Goal: Transaction & Acquisition: Book appointment/travel/reservation

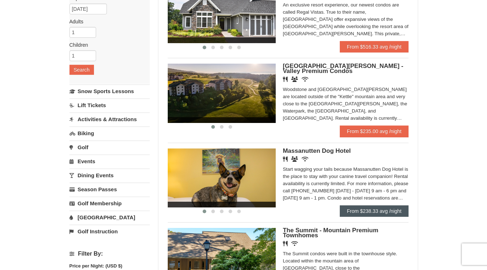
scroll to position [93, 0]
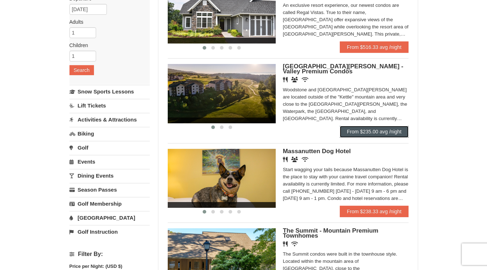
click at [375, 131] on link "From $235.00 avg /night" at bounding box center [374, 132] width 69 height 12
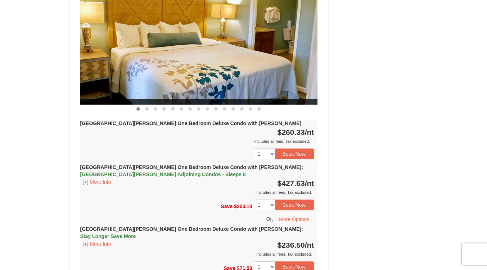
scroll to position [676, 0]
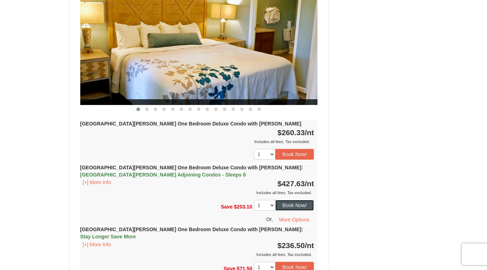
click at [292, 200] on button "Book Now!" at bounding box center [294, 205] width 39 height 11
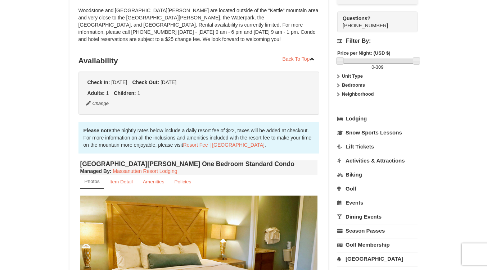
scroll to position [70, 0]
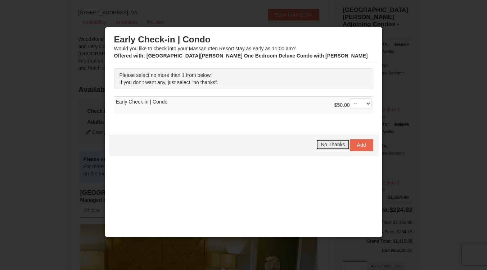
click at [332, 144] on span "No Thanks" at bounding box center [332, 145] width 24 height 6
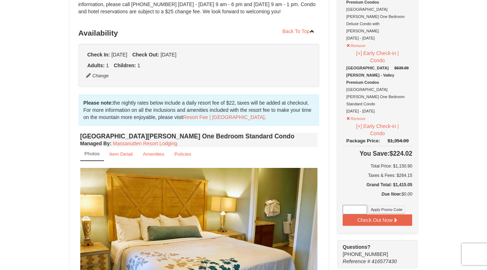
scroll to position [127, 0]
click at [369, 214] on button "Check Out Now" at bounding box center [376, 220] width 69 height 12
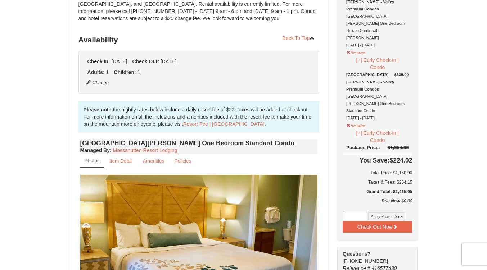
scroll to position [127, 0]
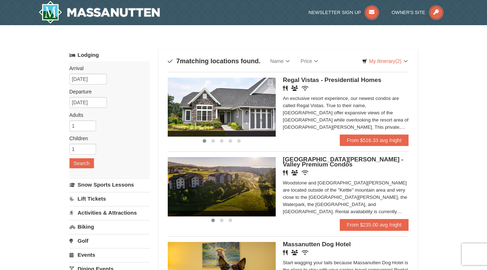
scroll to position [50, 0]
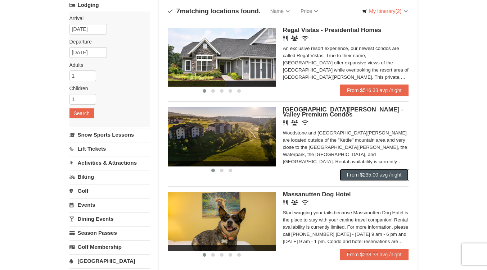
click at [371, 174] on link "From $235.00 avg /night" at bounding box center [374, 175] width 69 height 12
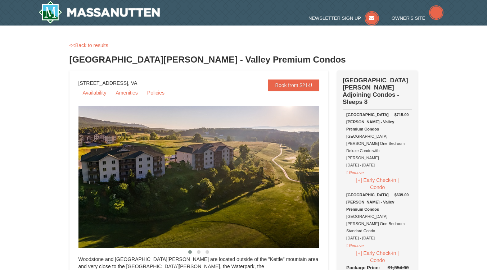
select select "10"
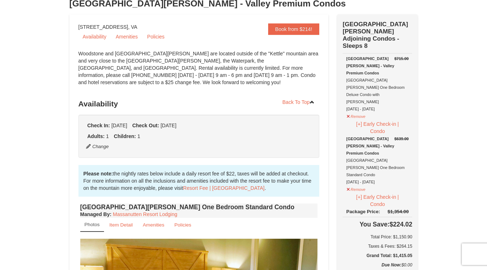
scroll to position [56, 0]
click at [356, 111] on button "Remove" at bounding box center [355, 115] width 19 height 9
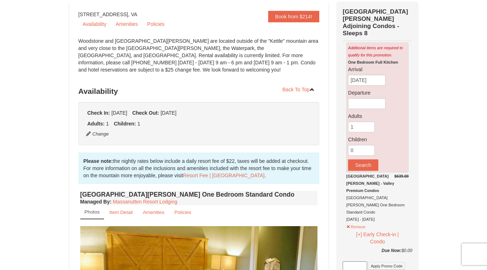
scroll to position [68, 0]
click at [361, 99] on input "text" at bounding box center [366, 104] width 37 height 11
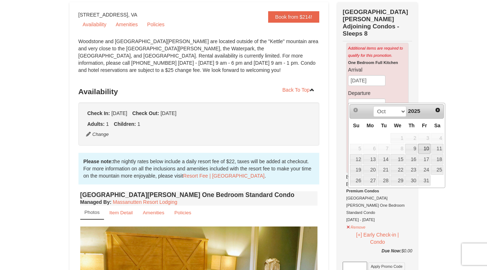
click at [424, 146] on link "10" at bounding box center [424, 149] width 12 height 10
type input "[DATE]"
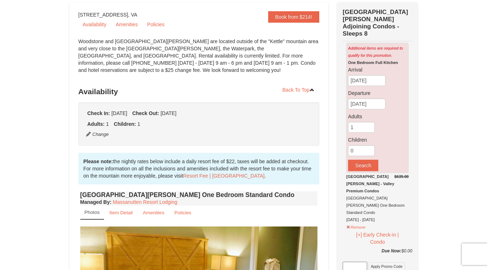
click at [371, 79] on div "One Bedroom Full Kitchen Arrival 10/08/2025 Departure 10/10/2025 Adults 1 Child…" at bounding box center [377, 115] width 59 height 112
click at [369, 78] on input "[DATE]" at bounding box center [366, 80] width 37 height 11
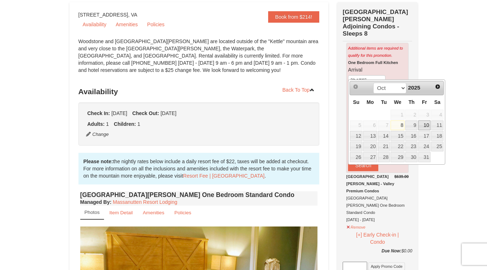
click at [424, 128] on link "10" at bounding box center [424, 125] width 12 height 10
type input "[DATE]"
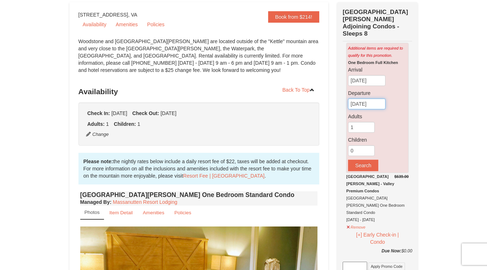
click at [367, 99] on input "[DATE]" at bounding box center [366, 104] width 37 height 11
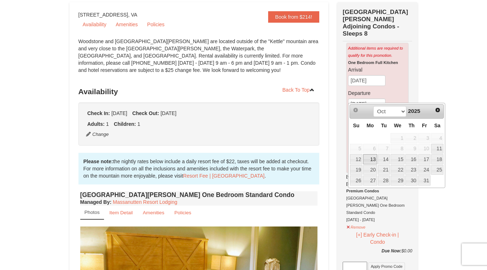
click at [373, 158] on link "13" at bounding box center [370, 159] width 14 height 10
type input "[DATE]"
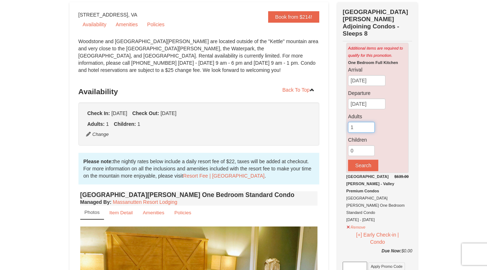
click at [362, 122] on input "1" at bounding box center [361, 127] width 27 height 11
type input "1"
click at [368, 145] on input "1" at bounding box center [361, 150] width 27 height 11
click at [365, 160] on button "Search" at bounding box center [363, 166] width 30 height 12
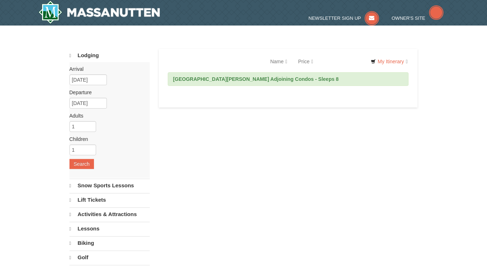
select select "10"
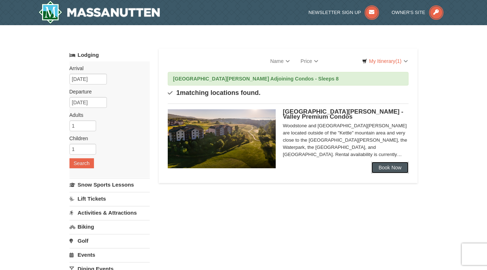
click at [384, 167] on link "Book Now" at bounding box center [389, 168] width 37 height 12
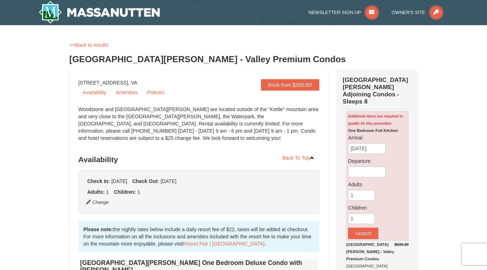
click at [94, 47] on div "<<Back to results" at bounding box center [243, 44] width 348 height 7
click at [90, 44] on link "<<Back to results" at bounding box center [88, 45] width 39 height 6
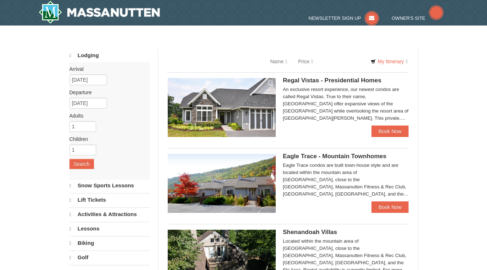
select select "10"
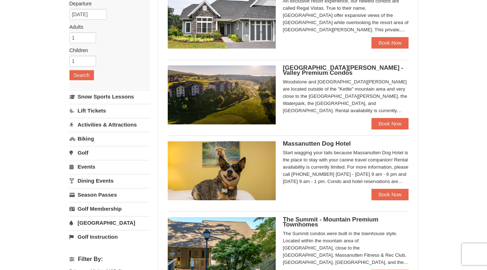
scroll to position [88, 0]
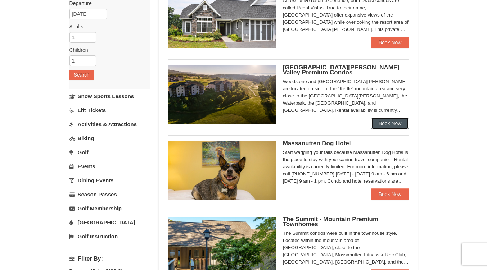
click at [386, 123] on link "Book Now" at bounding box center [389, 124] width 37 height 12
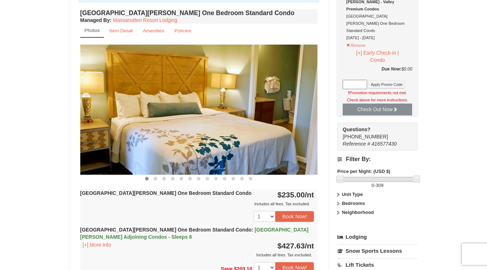
scroll to position [347, 0]
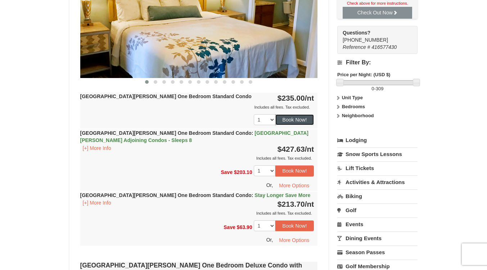
click at [291, 120] on button "Book Now!" at bounding box center [294, 119] width 39 height 11
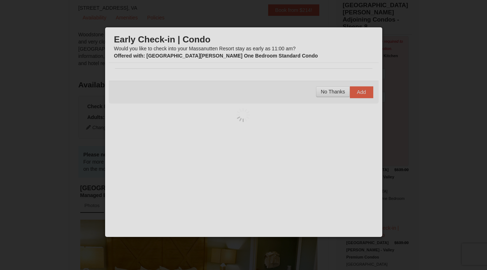
scroll to position [70, 0]
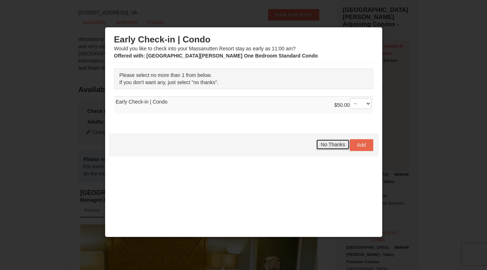
click at [333, 145] on span "No Thanks" at bounding box center [332, 145] width 24 height 6
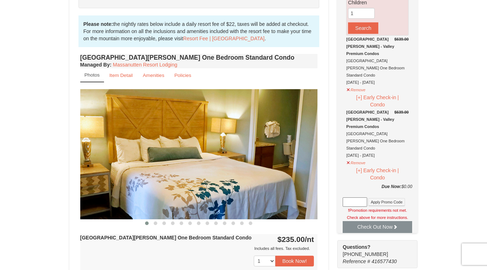
scroll to position [206, 0]
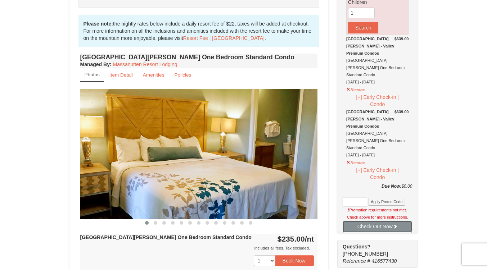
click at [366, 221] on button "Check Out Now" at bounding box center [376, 227] width 69 height 12
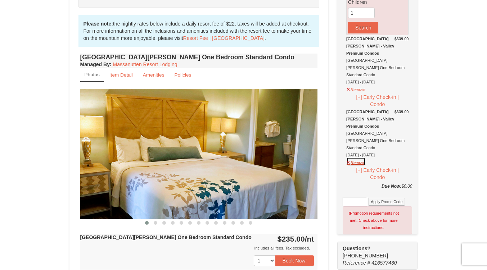
click at [353, 157] on button "Remove" at bounding box center [355, 161] width 19 height 9
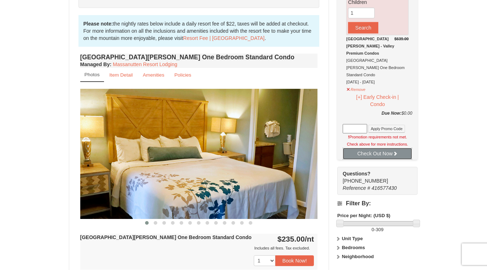
click at [368, 148] on button "Check Out Now" at bounding box center [376, 154] width 69 height 12
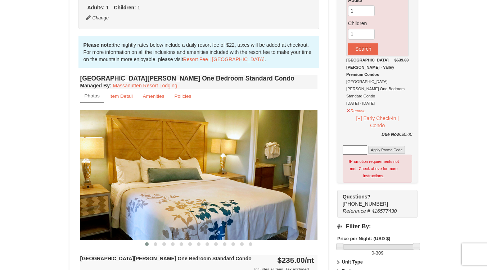
scroll to position [171, 0]
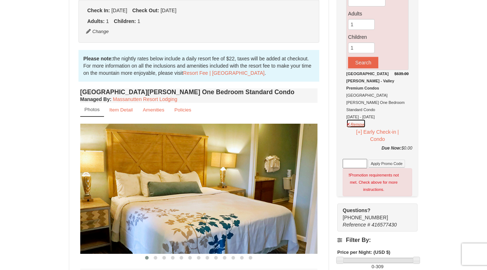
click at [359, 119] on button "Remove" at bounding box center [355, 123] width 19 height 9
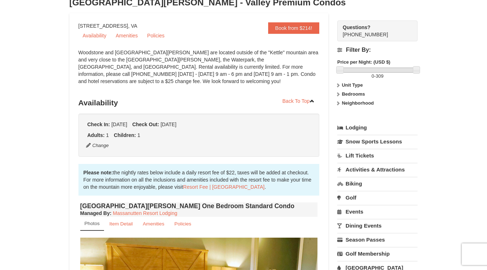
scroll to position [0, 0]
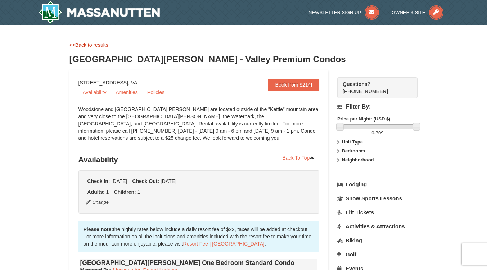
click at [95, 47] on link "<<Back to results" at bounding box center [88, 45] width 39 height 6
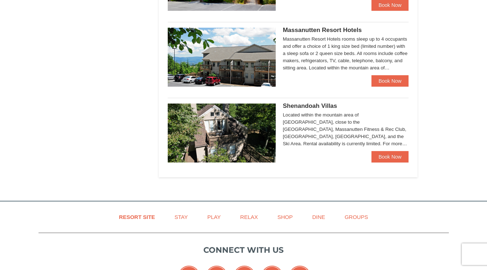
scroll to position [430, 0]
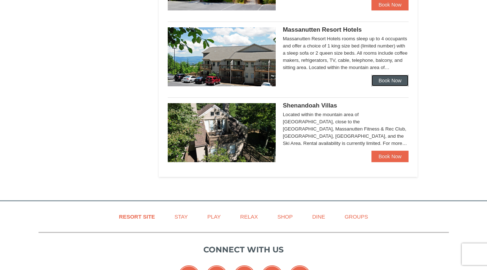
click at [384, 80] on link "Book Now" at bounding box center [389, 81] width 37 height 12
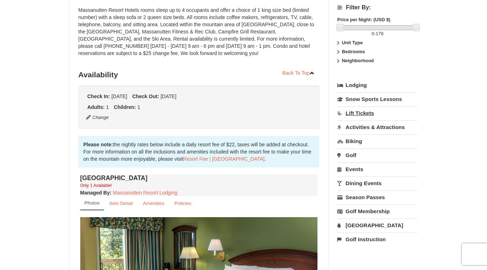
scroll to position [100, 0]
click at [353, 147] on link "Biking" at bounding box center [377, 140] width 80 height 13
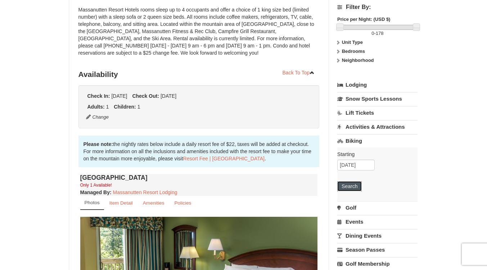
click at [352, 183] on button "Search" at bounding box center [349, 186] width 24 height 10
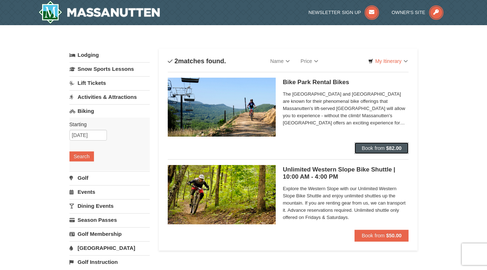
click at [363, 148] on span "Book from" at bounding box center [372, 148] width 23 height 6
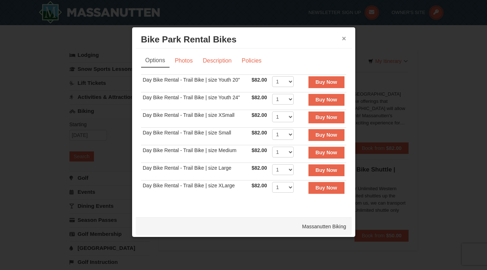
click at [342, 38] on button "×" at bounding box center [344, 38] width 4 height 7
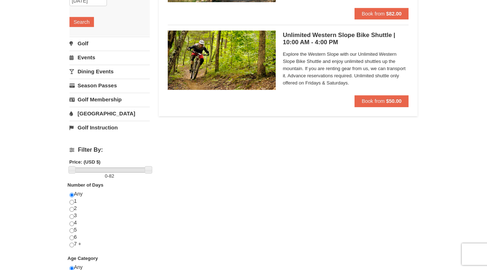
scroll to position [135, 0]
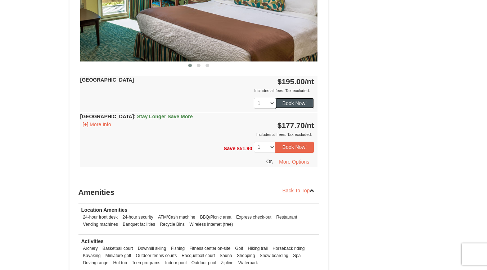
click at [297, 104] on button "Book Now!" at bounding box center [294, 103] width 39 height 11
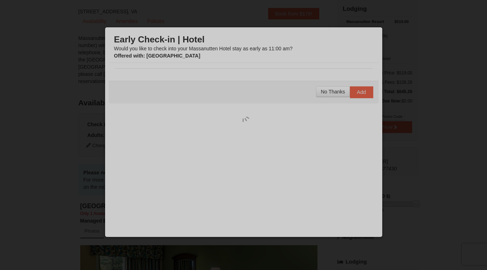
scroll to position [70, 0]
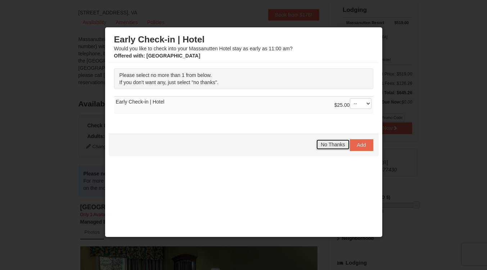
click at [333, 145] on span "No Thanks" at bounding box center [332, 145] width 24 height 6
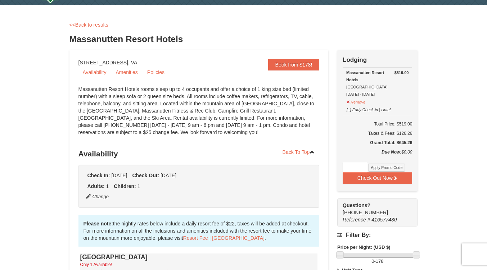
scroll to position [29, 0]
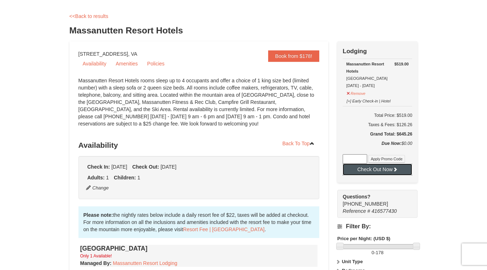
click at [363, 171] on button "Check Out Now" at bounding box center [376, 170] width 69 height 12
